Goal: Task Accomplishment & Management: Manage account settings

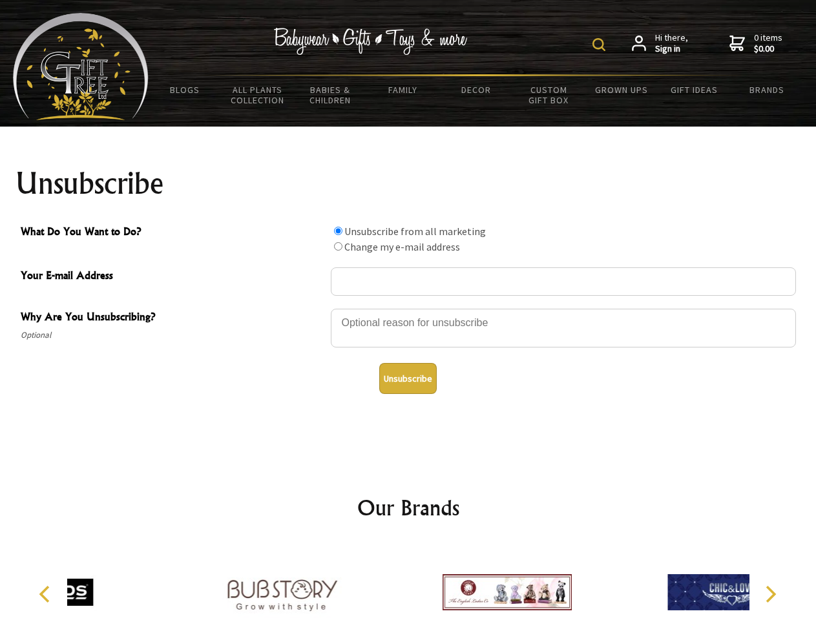
click at [601, 45] on img at bounding box center [599, 44] width 13 height 13
click at [408, 308] on div at bounding box center [563, 330] width 465 height 45
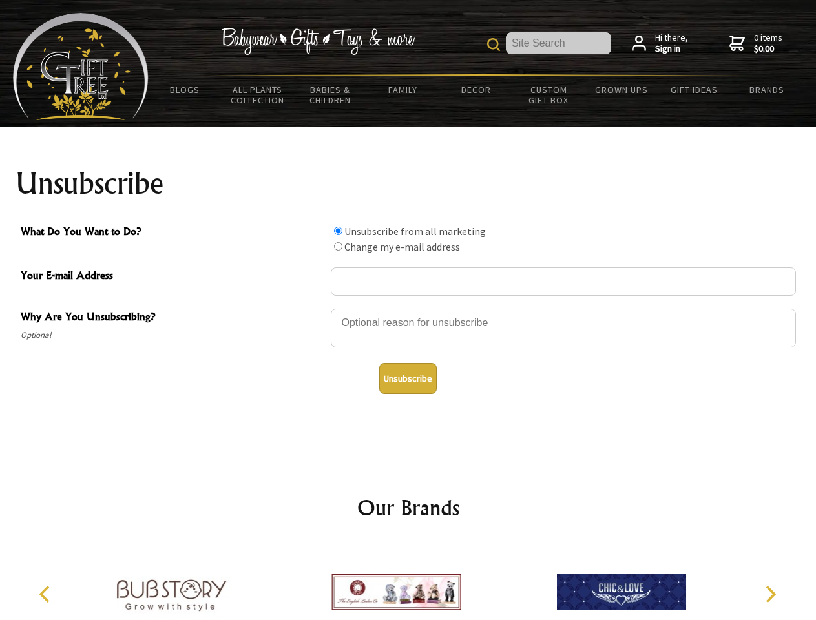
click at [338, 231] on input "What Do You Want to Do?" at bounding box center [338, 231] width 8 height 8
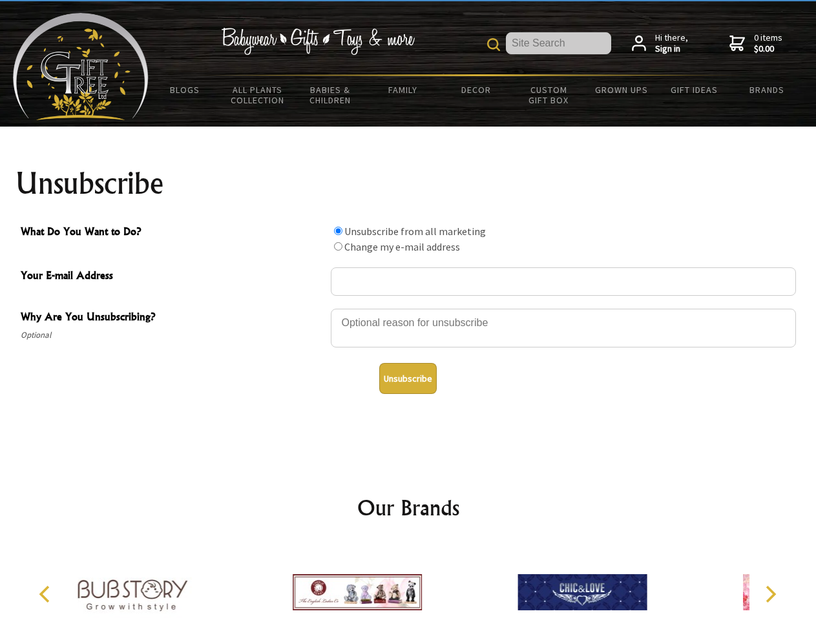
click at [338, 246] on input "What Do You Want to Do?" at bounding box center [338, 246] width 8 height 8
radio input "true"
click at [408, 379] on button "Unsubscribe" at bounding box center [408, 378] width 58 height 31
click at [408, 582] on div at bounding box center [357, 594] width 225 height 101
click at [47, 595] on icon "Previous" at bounding box center [45, 594] width 17 height 17
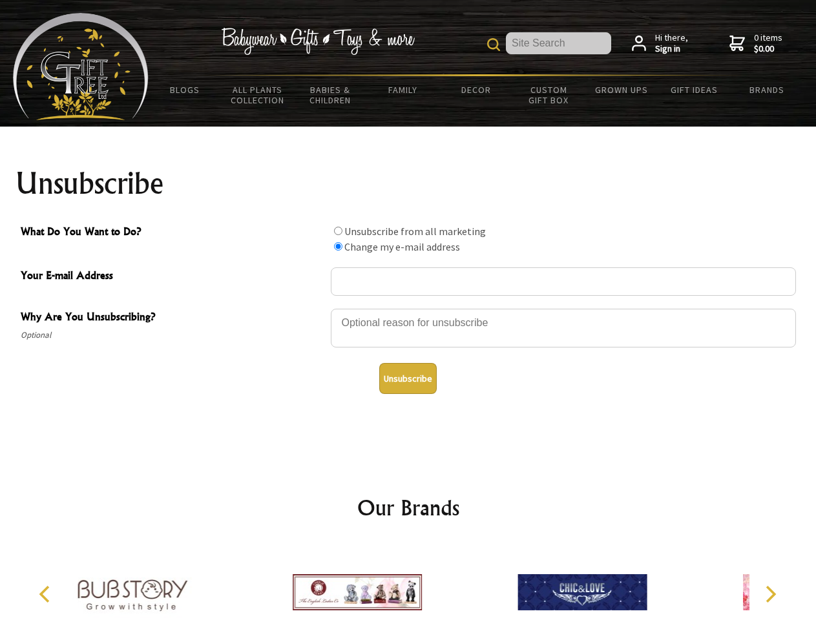
click at [770, 595] on icon "Next" at bounding box center [769, 594] width 17 height 17
